Goal: Find specific page/section: Find specific page/section

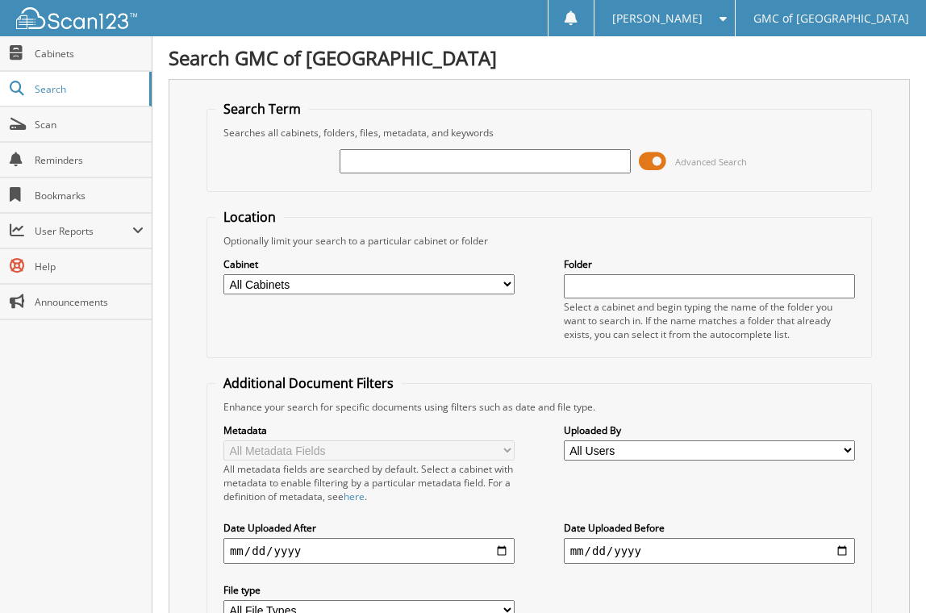
click at [654, 159] on span at bounding box center [652, 161] width 27 height 24
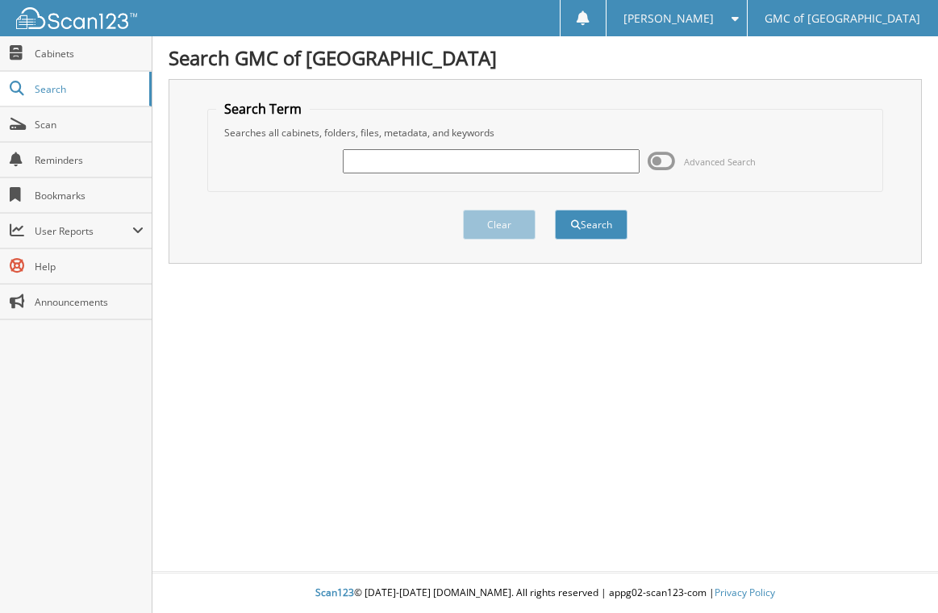
click at [556, 168] on input "text" at bounding box center [491, 161] width 296 height 24
type input "554652"
click at [555, 210] on button "Search" at bounding box center [591, 225] width 73 height 30
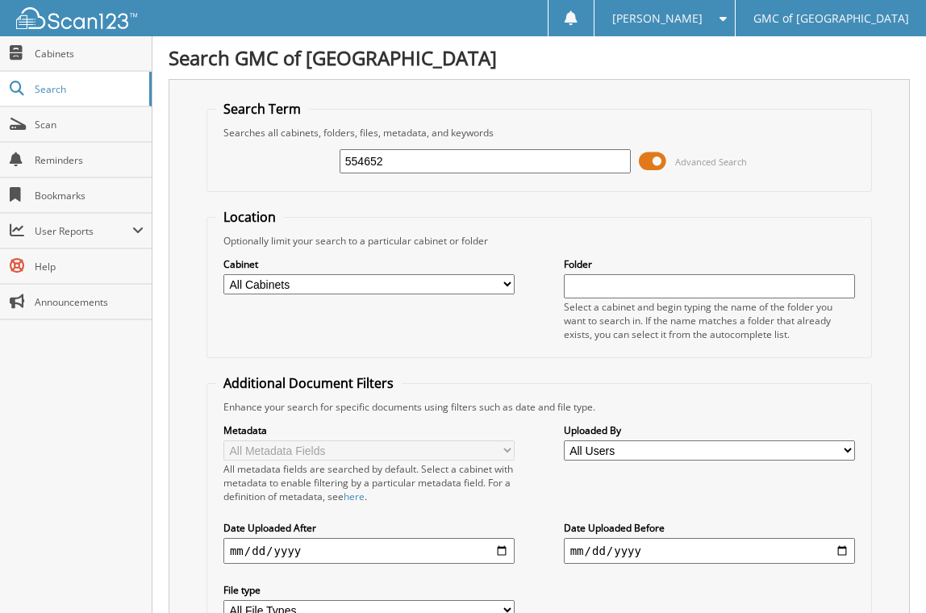
click at [735, 21] on div "[PERSON_NAME] Settings Logout" at bounding box center [664, 18] width 141 height 36
click at [727, 21] on span at bounding box center [718, 18] width 15 height 11
click at [723, 69] on link "Logout" at bounding box center [664, 79] width 140 height 28
